Goal: Task Accomplishment & Management: Use online tool/utility

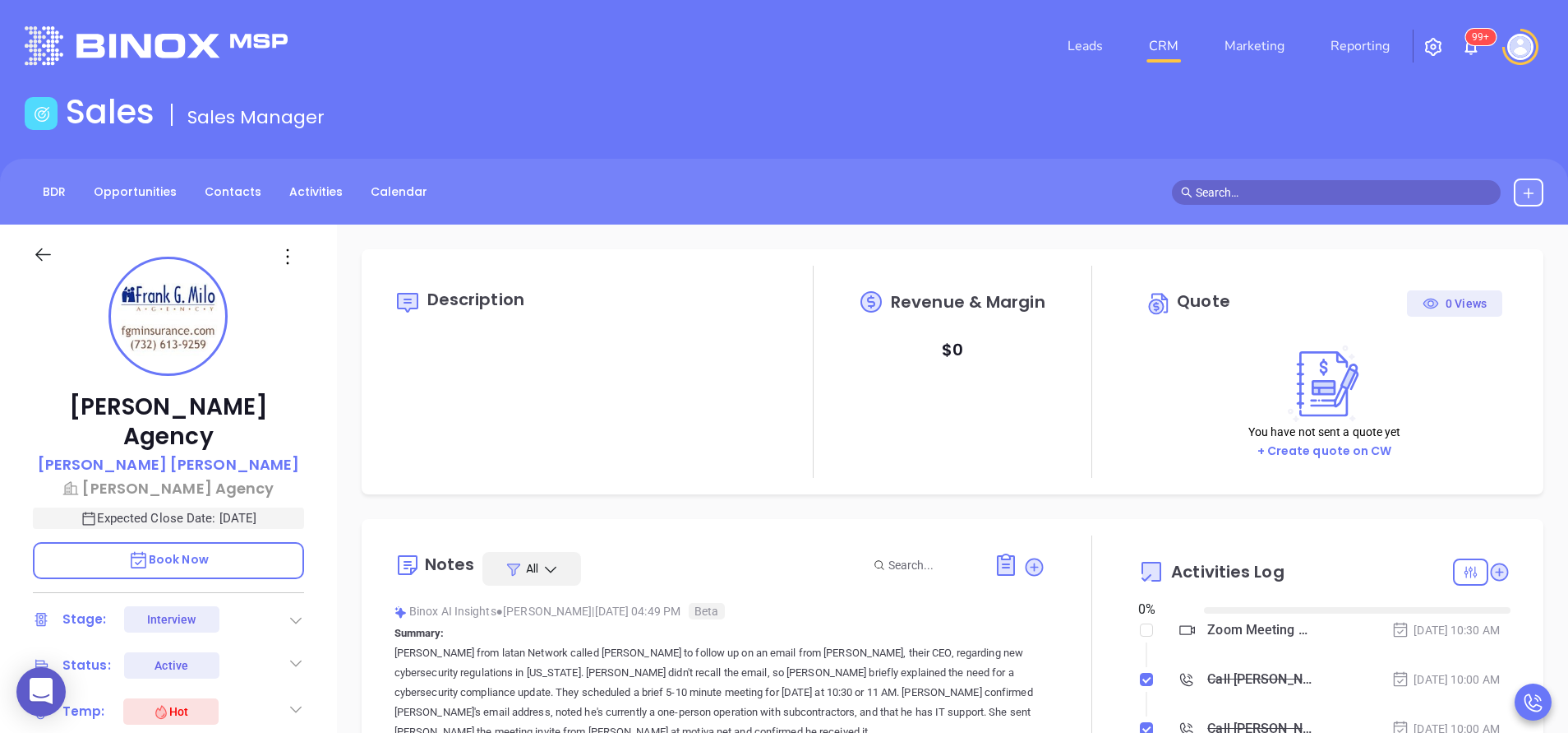
type input "[DATE]"
type input "[PERSON_NAME]"
click at [1073, 617] on div at bounding box center [1092, 729] width 93 height 388
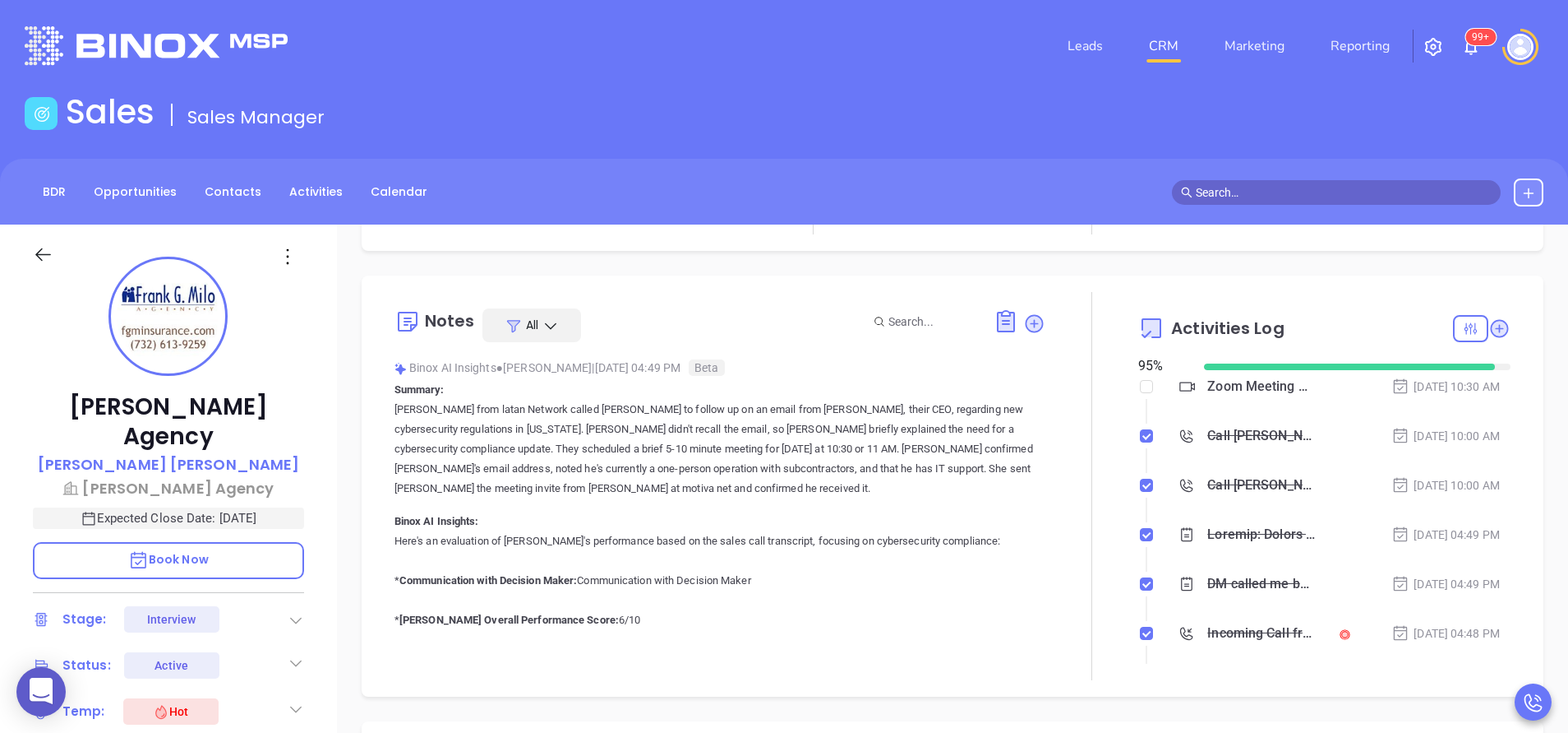
scroll to position [247, 0]
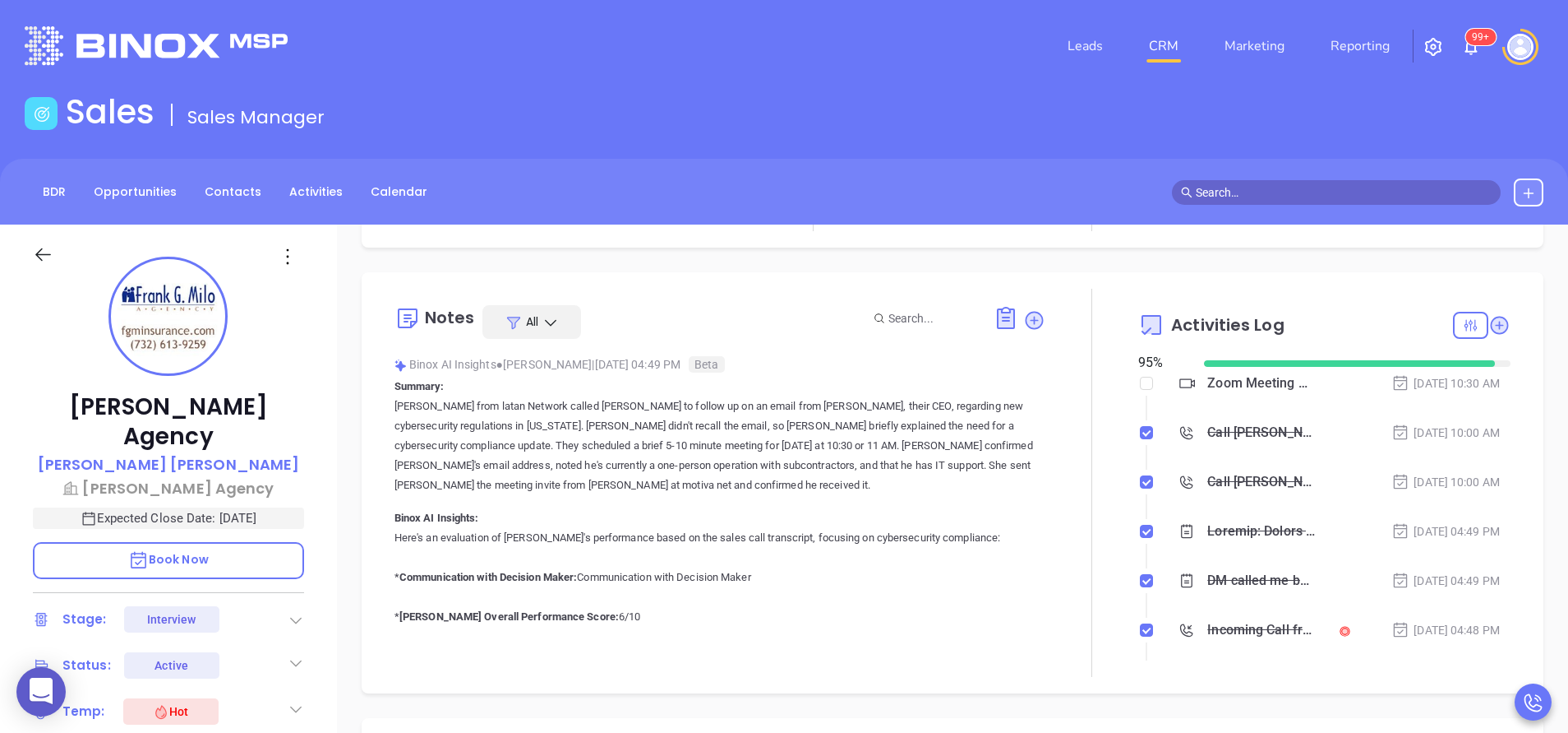
click at [1105, 448] on div at bounding box center [1092, 482] width 93 height 388
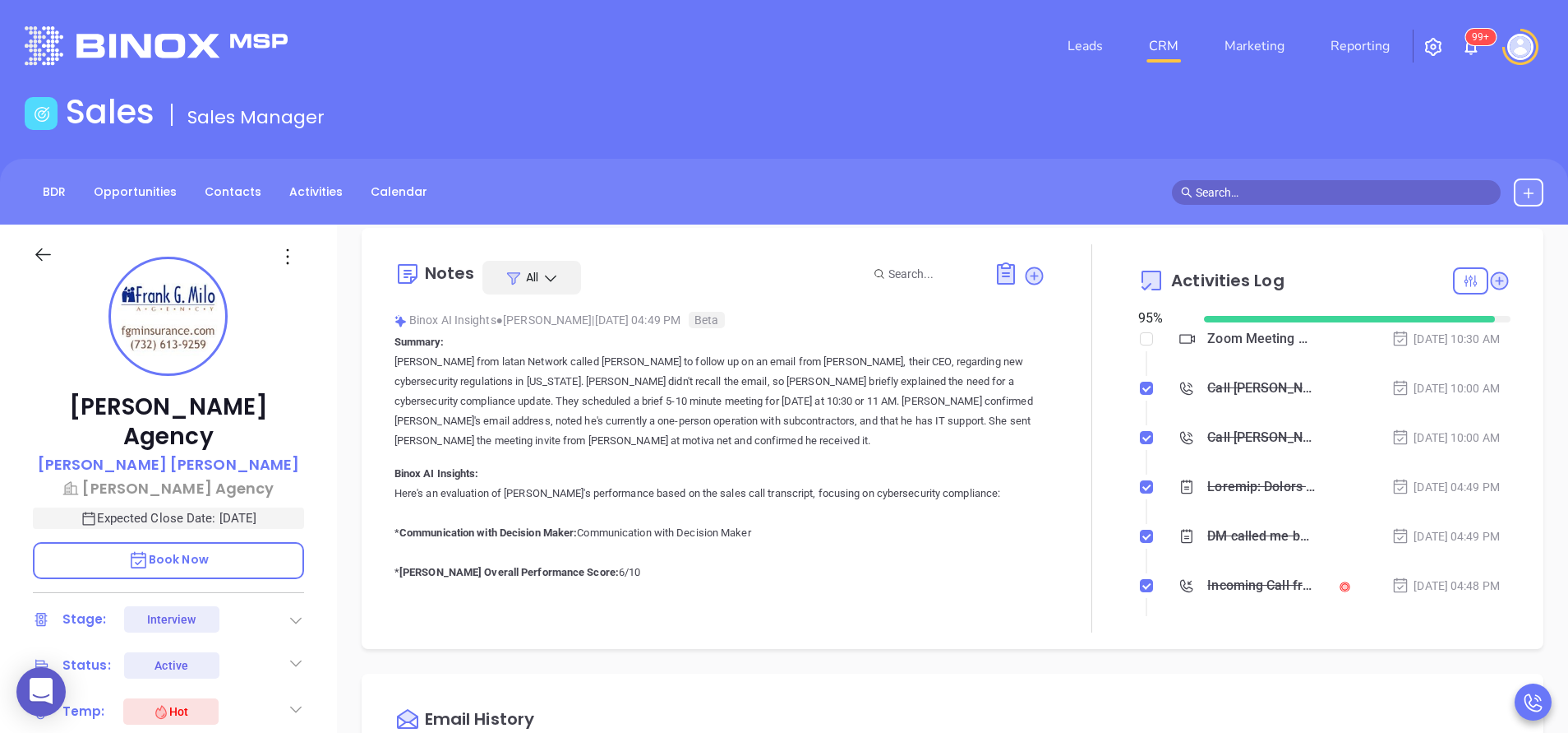
scroll to position [296, 0]
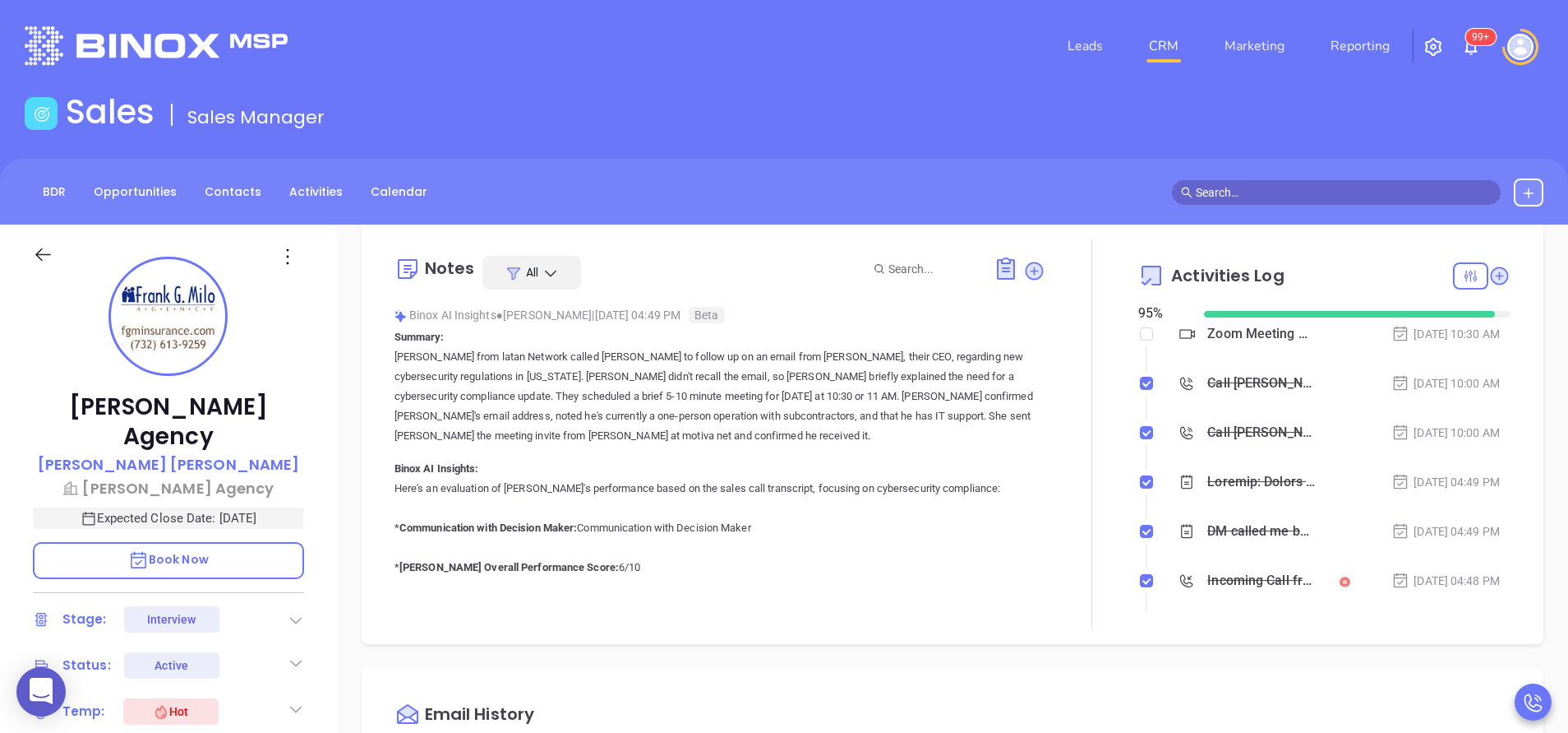
click at [1231, 582] on div "Incoming Call from [PERSON_NAME]" at bounding box center [1261, 580] width 109 height 25
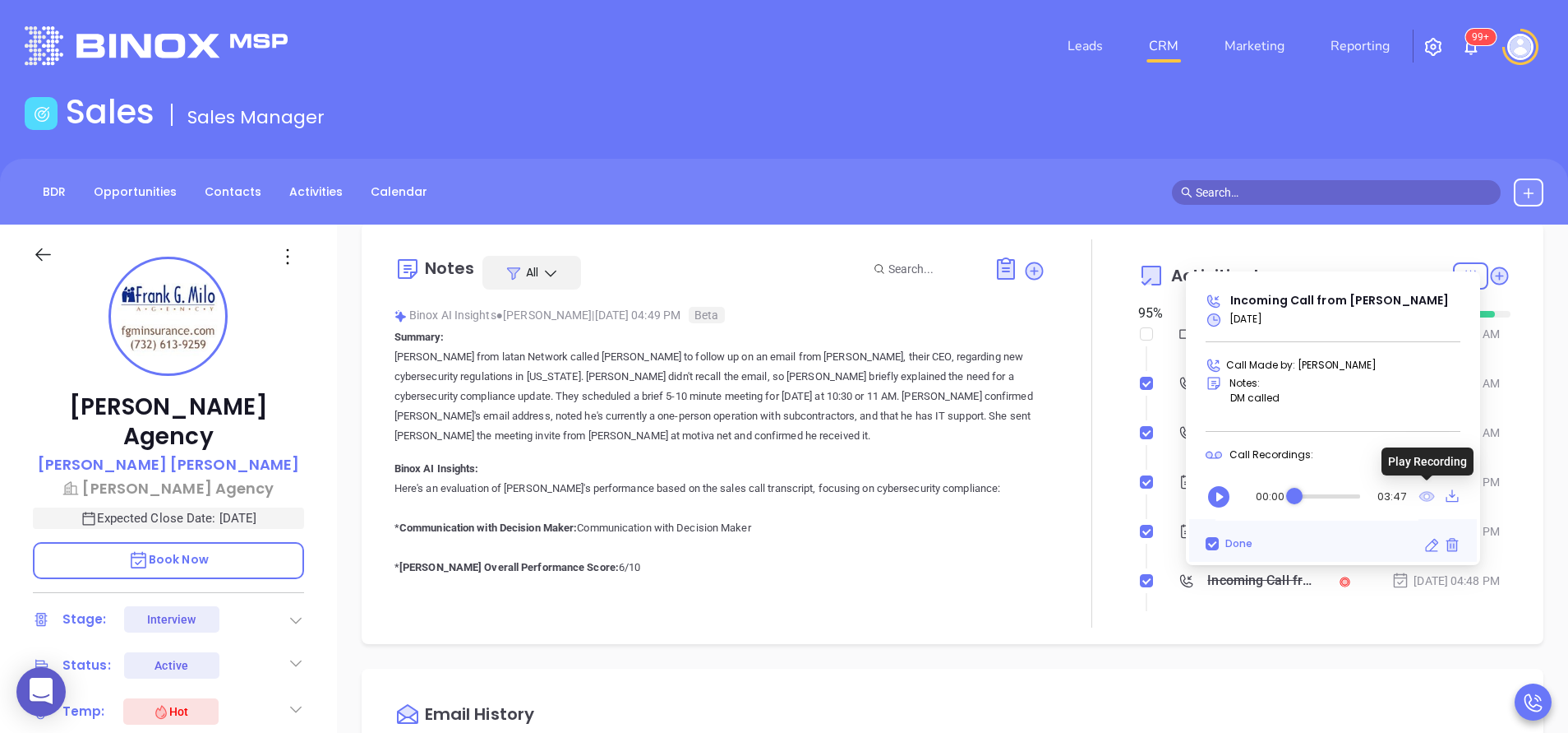
click at [1427, 494] on icon at bounding box center [1426, 496] width 17 height 21
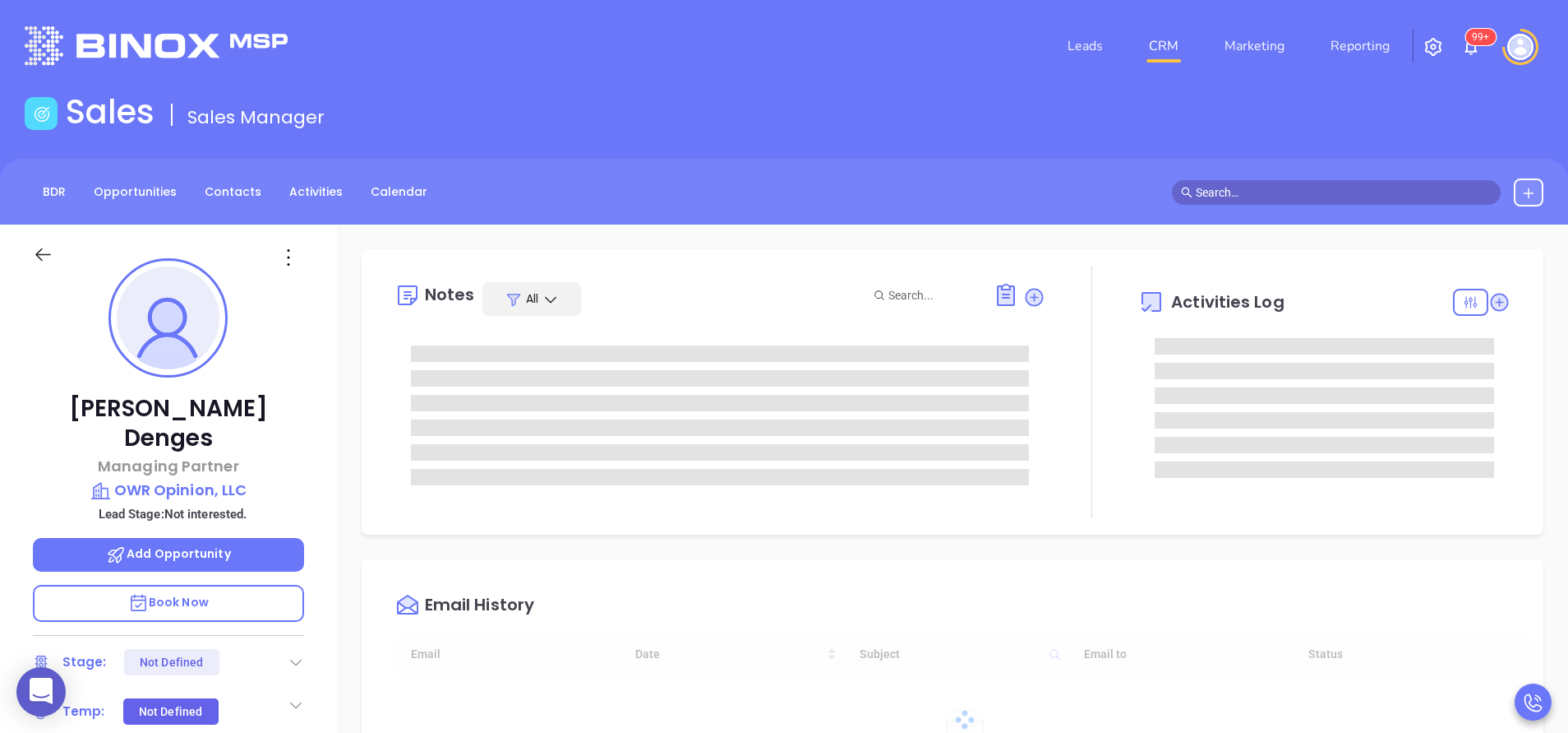
type input "[PERSON_NAME]"
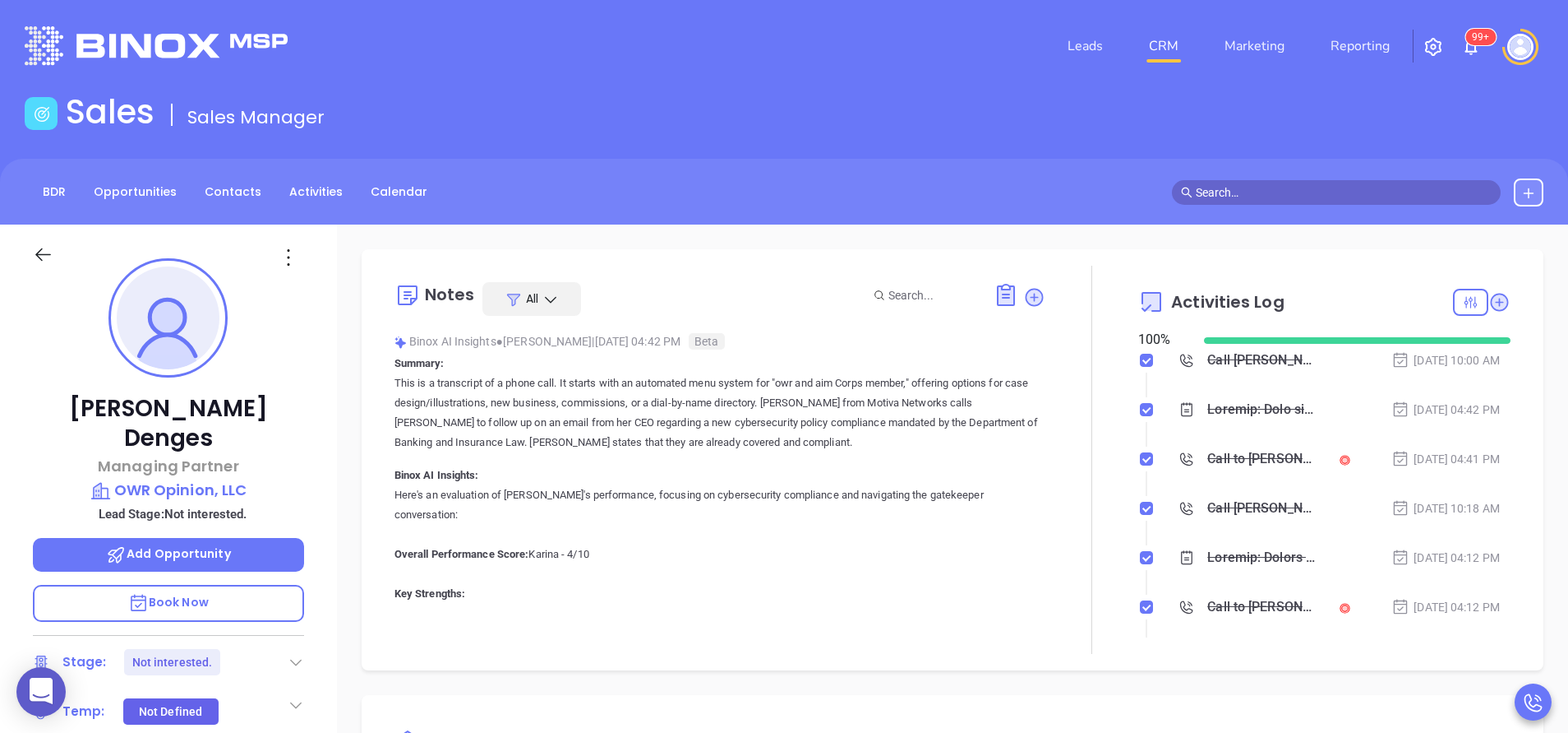
scroll to position [477, 0]
click at [1239, 461] on div "Call to Drew Denges" at bounding box center [1261, 459] width 109 height 25
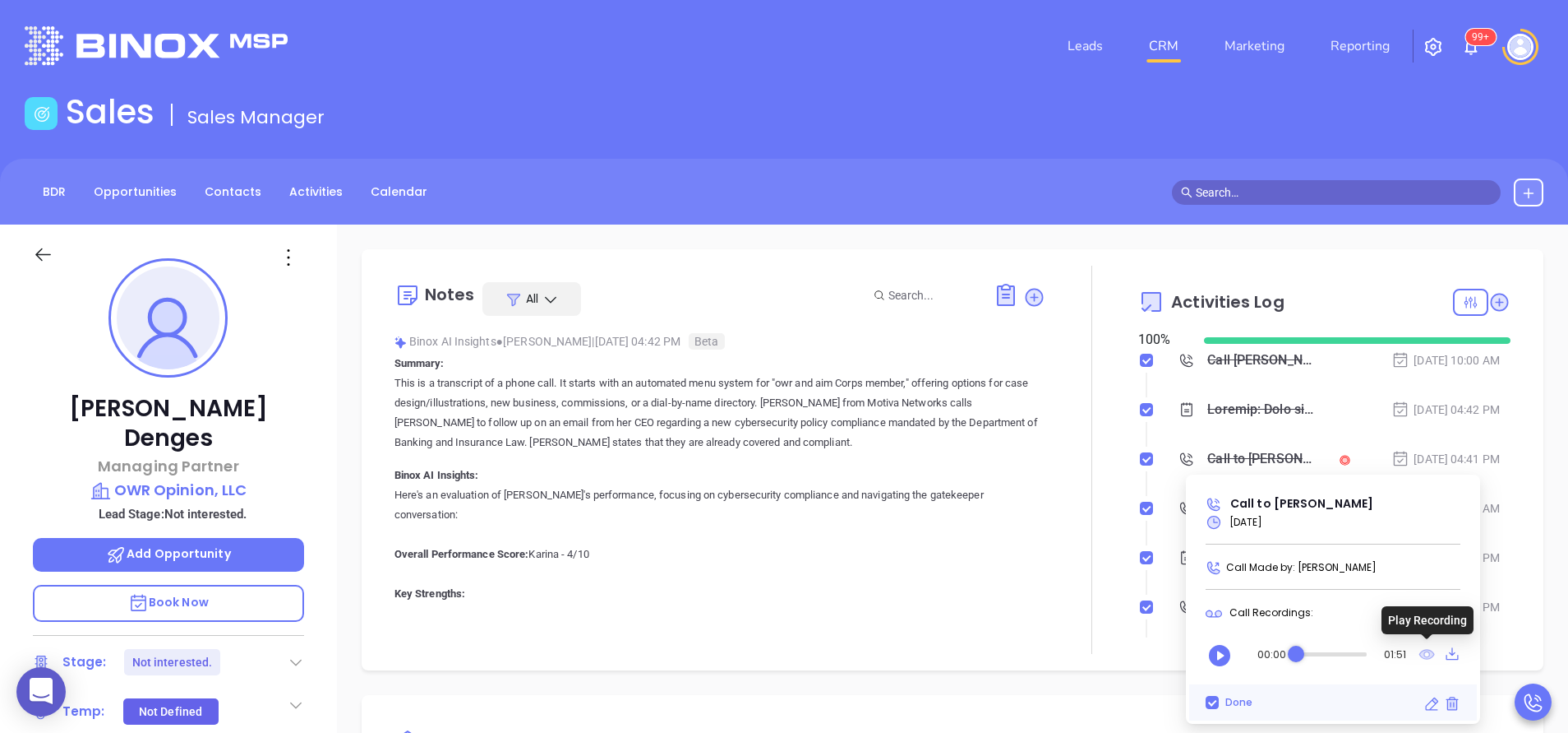
click at [1423, 657] on icon at bounding box center [1426, 654] width 15 height 9
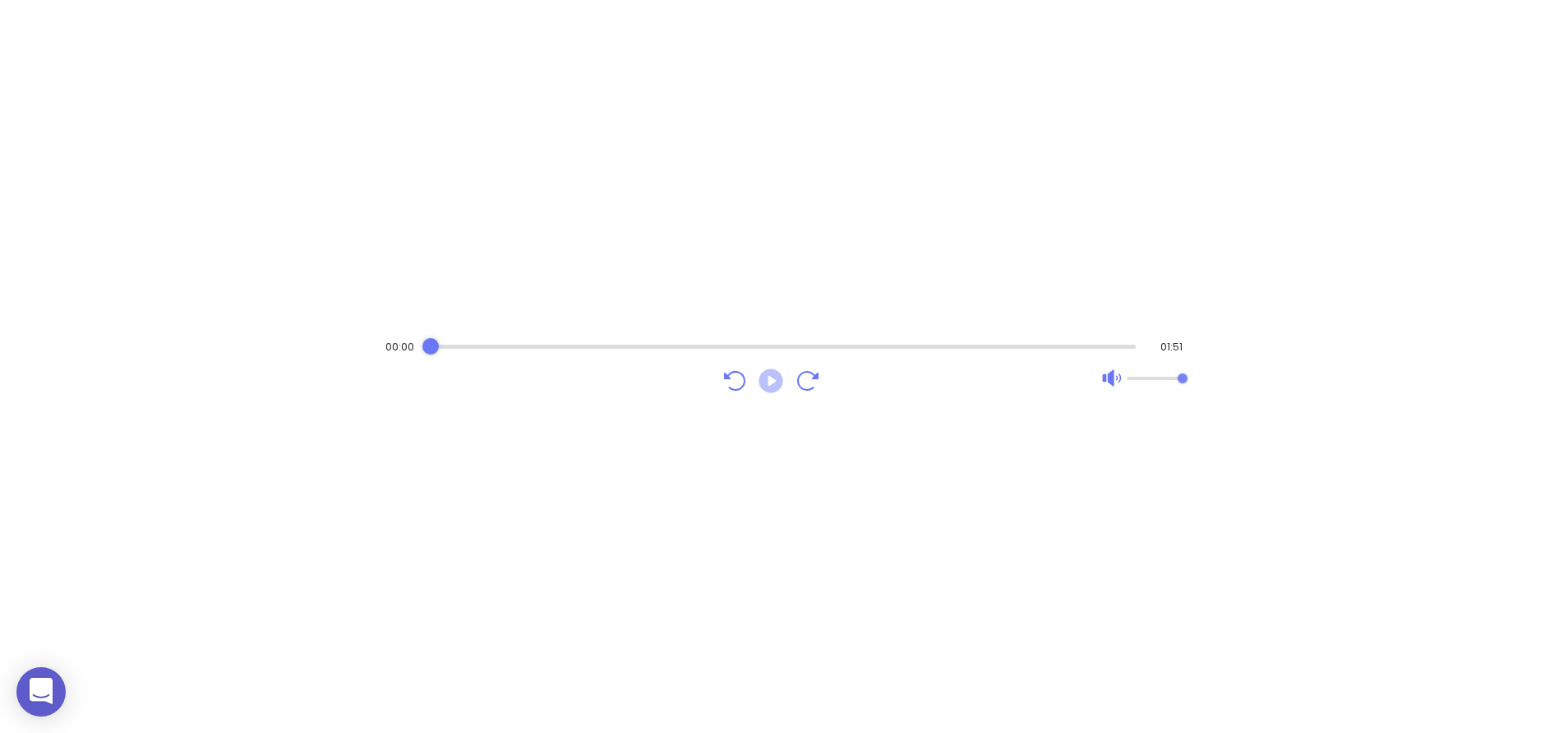
click at [766, 385] on icon "Play" at bounding box center [770, 380] width 24 height 24
click at [716, 340] on div "Audio progress control" at bounding box center [782, 347] width 709 height 17
click at [749, 341] on div "Audio progress control" at bounding box center [784, 347] width 705 height 17
click at [776, 345] on div "Audio progress control" at bounding box center [782, 347] width 709 height 4
click at [819, 342] on div "Audio progress control" at bounding box center [783, 347] width 707 height 17
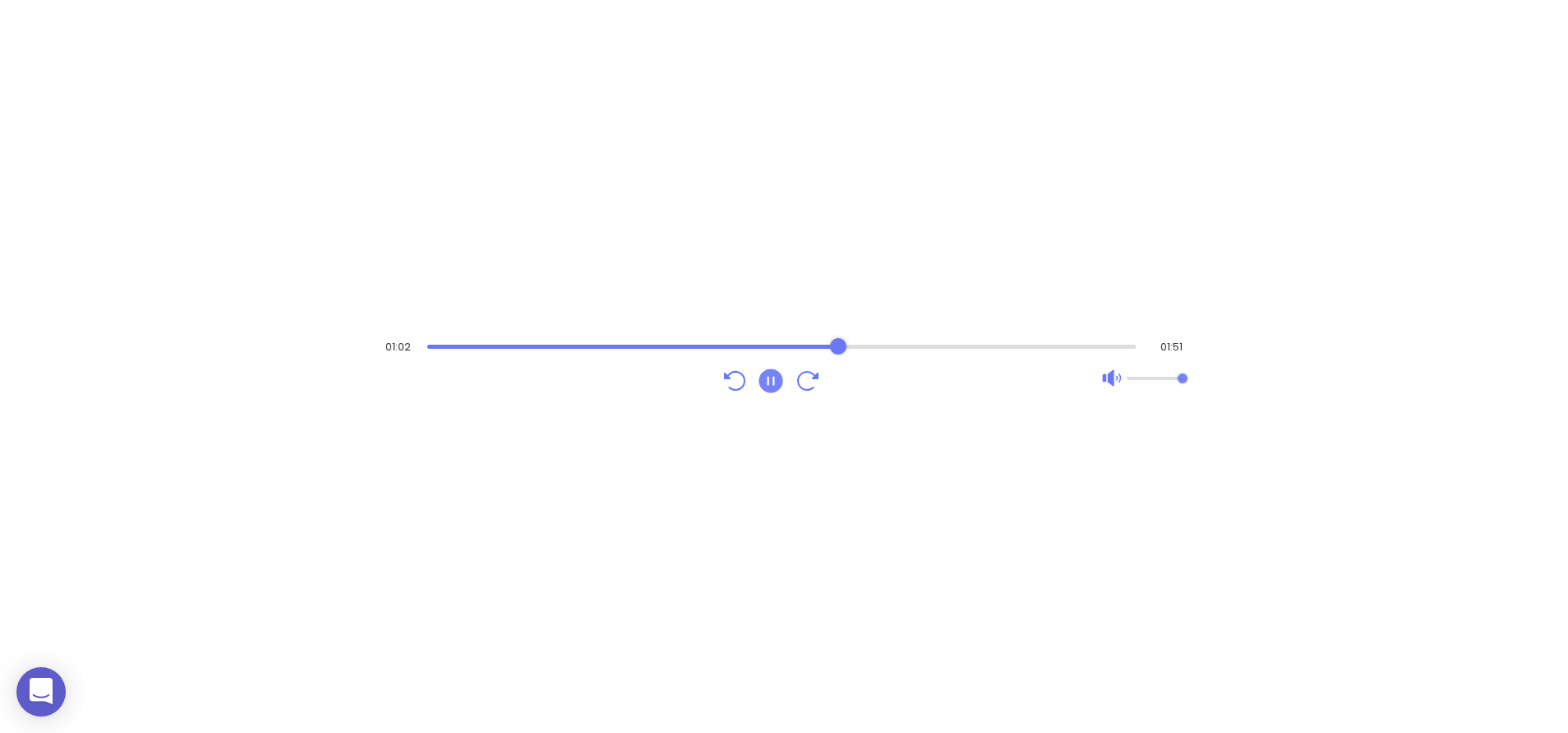
click at [838, 345] on div "Audio progress control" at bounding box center [782, 347] width 709 height 4
click at [987, 351] on div "Audio progress control" at bounding box center [780, 347] width 713 height 17
click at [763, 390] on icon "Play" at bounding box center [771, 380] width 30 height 30
click at [931, 346] on div "Audio progress control" at bounding box center [780, 347] width 713 height 4
click at [874, 347] on div "Audio progress control" at bounding box center [782, 347] width 709 height 4
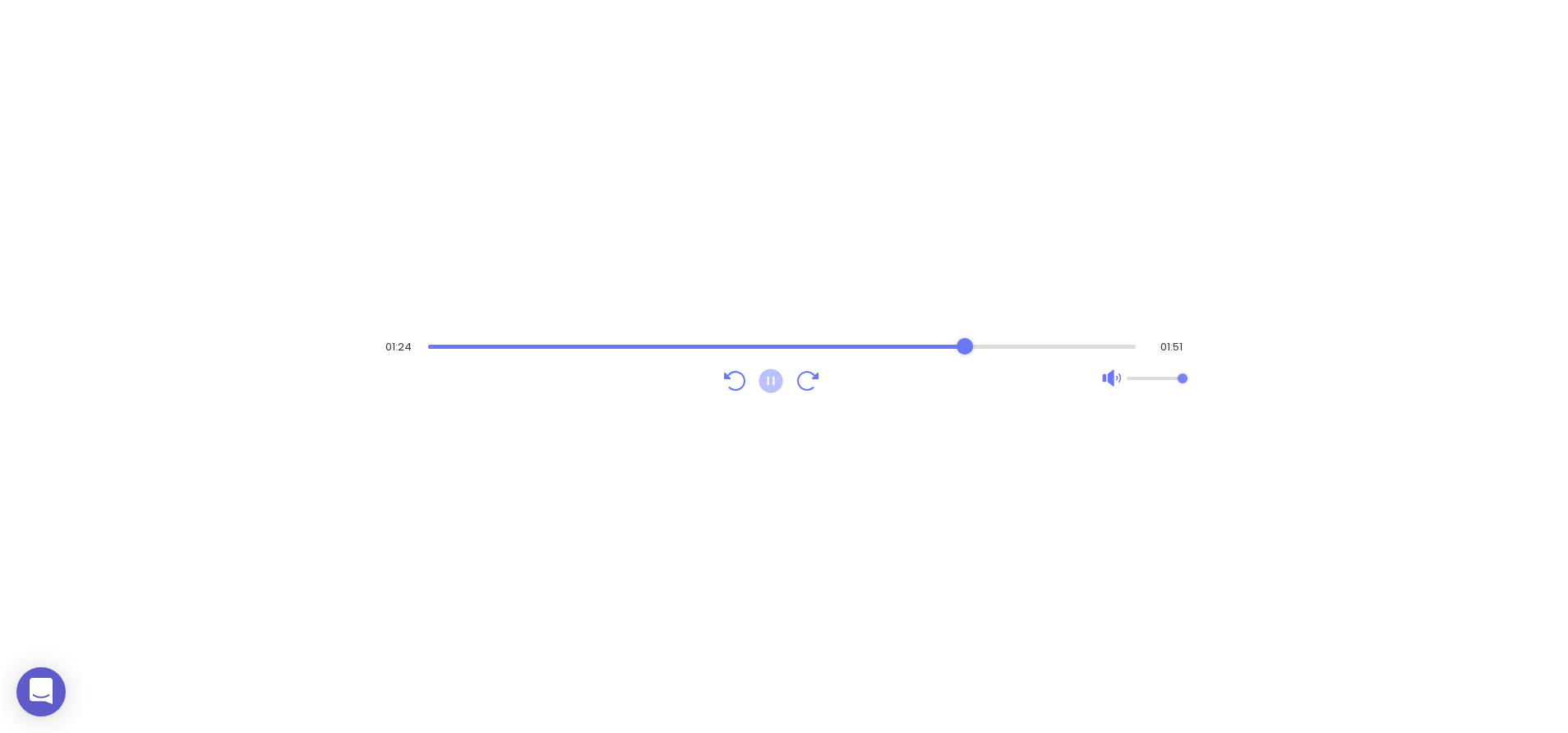
click at [778, 384] on icon "Pause" at bounding box center [770, 380] width 24 height 24
click at [769, 385] on icon "Play" at bounding box center [770, 380] width 24 height 24
click at [1019, 336] on div "01:43 01:51" at bounding box center [784, 366] width 822 height 72
click at [1022, 343] on div "Audio progress control" at bounding box center [782, 347] width 709 height 17
click at [1001, 346] on div "Audio progress control" at bounding box center [782, 347] width 709 height 4
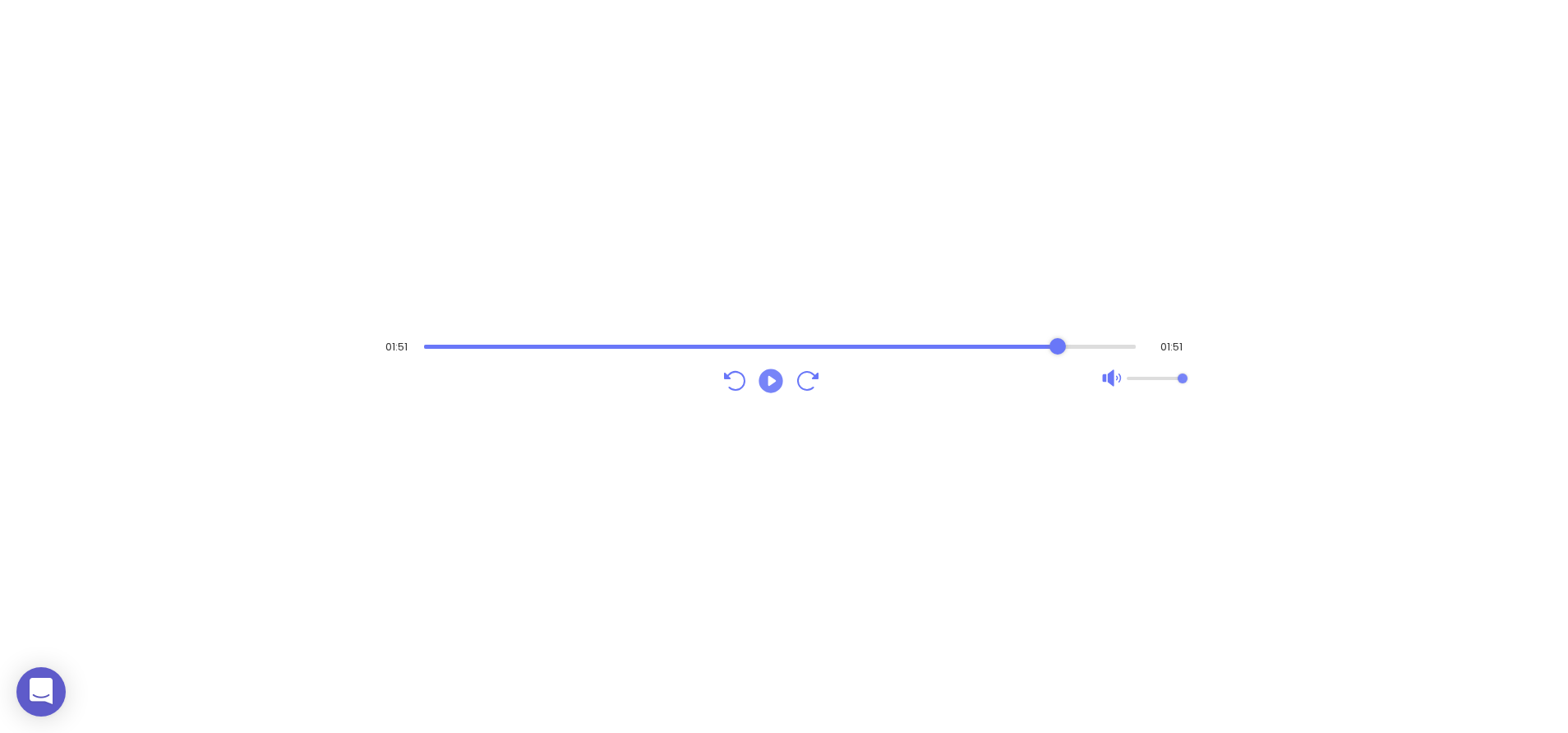
click at [1057, 346] on div "Audio progress control" at bounding box center [780, 347] width 713 height 4
click at [773, 373] on icon "Play" at bounding box center [770, 380] width 24 height 24
click at [774, 375] on icon "Pause" at bounding box center [770, 380] width 24 height 24
